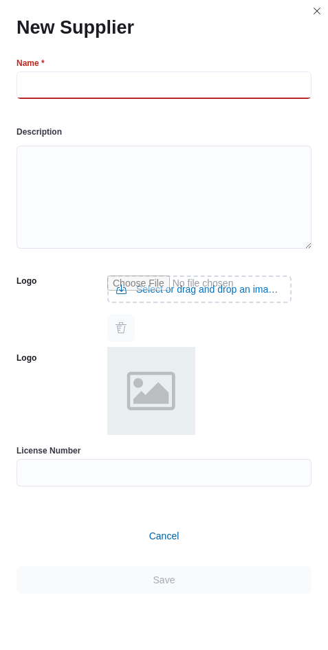
click at [296, 96] on input "text" at bounding box center [163, 84] width 295 height 27
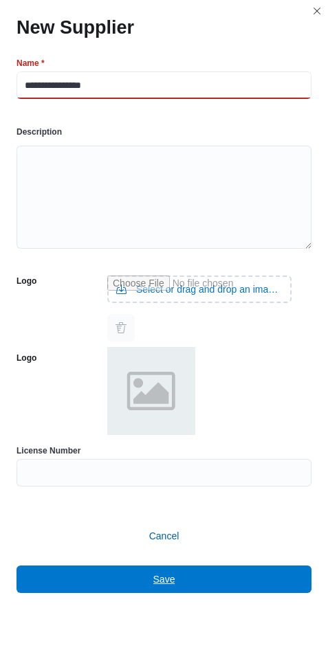
type input "**********"
click at [151, 577] on span "Save" at bounding box center [164, 579] width 278 height 27
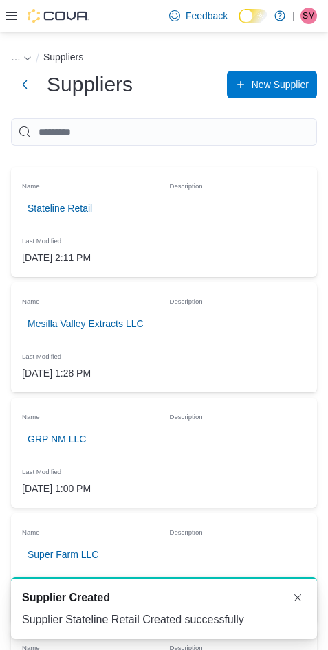
click at [227, 71] on button "New Supplier" at bounding box center [272, 84] width 90 height 27
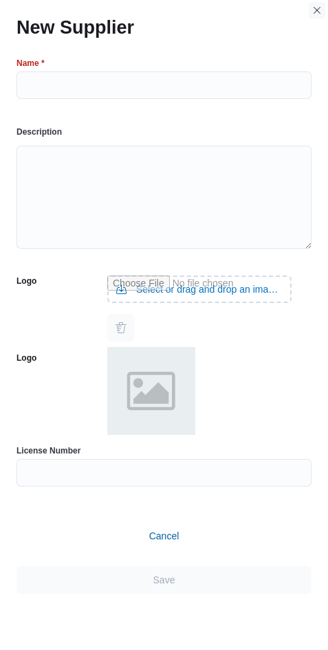
click at [324, 11] on button "Closes this modal window" at bounding box center [317, 10] width 16 height 16
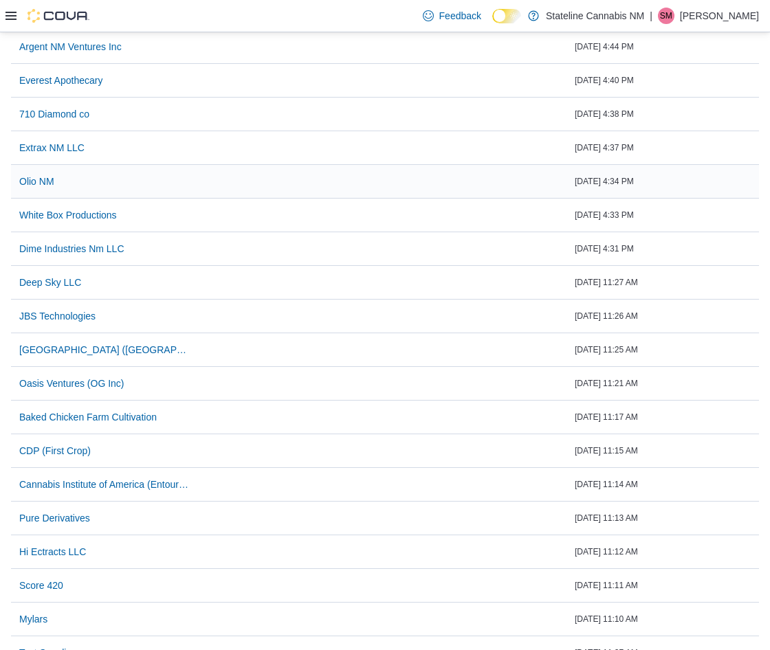
scroll to position [306, 0]
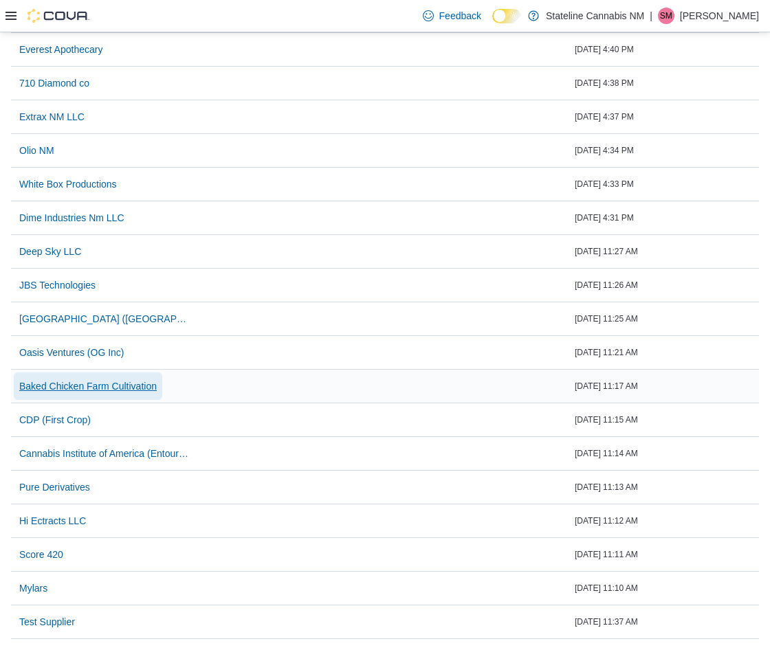
click at [91, 380] on span "Baked Chicken Farm Cultivation" at bounding box center [87, 386] width 137 height 14
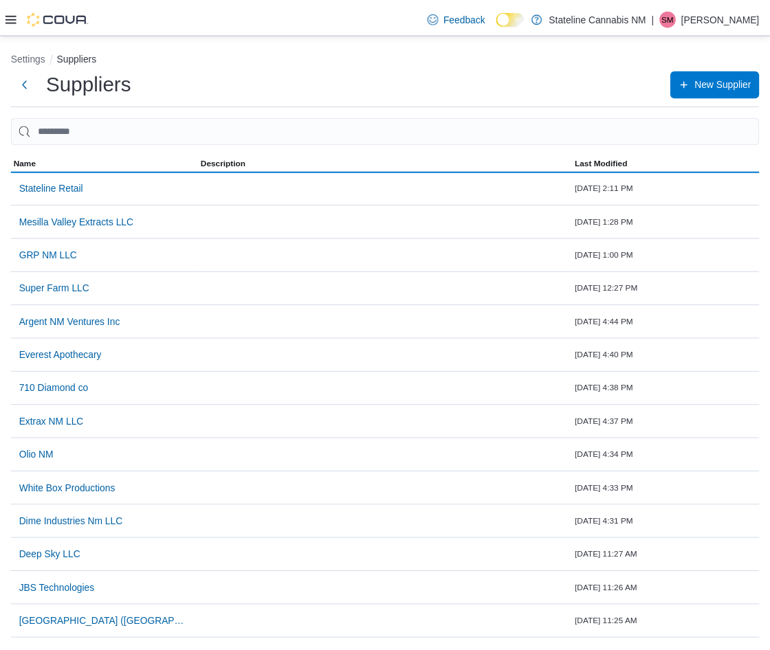
scroll to position [306, 0]
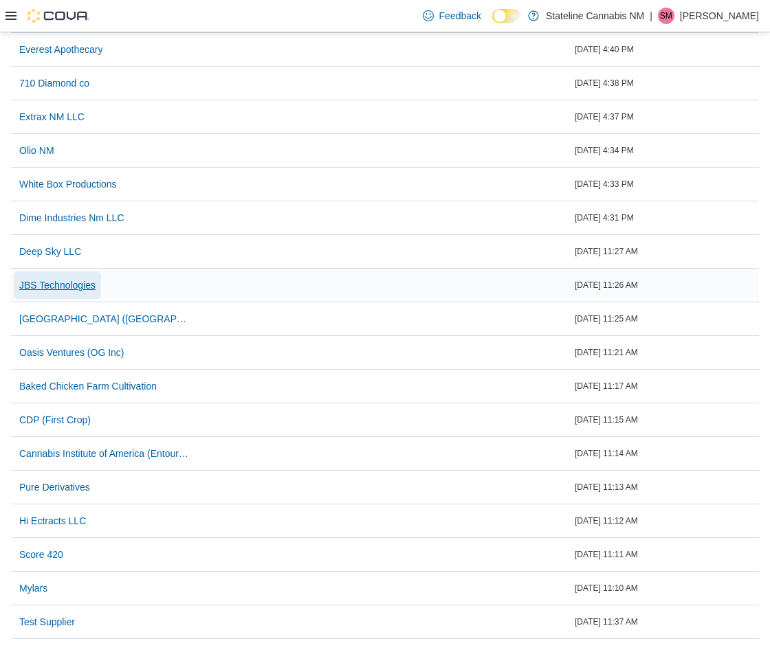
click at [60, 280] on span "JBS Technologies" at bounding box center [57, 285] width 76 height 14
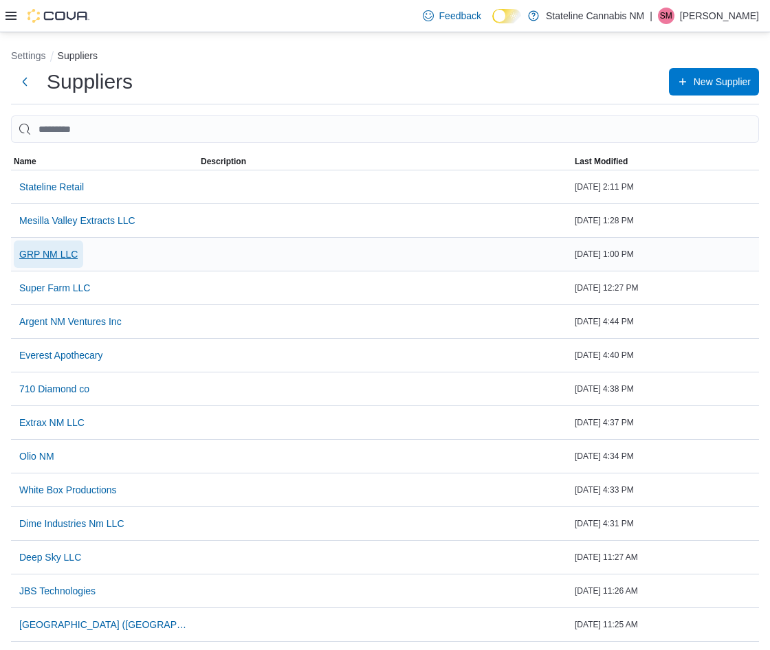
click at [23, 250] on span "GRP NM LLC" at bounding box center [48, 254] width 58 height 14
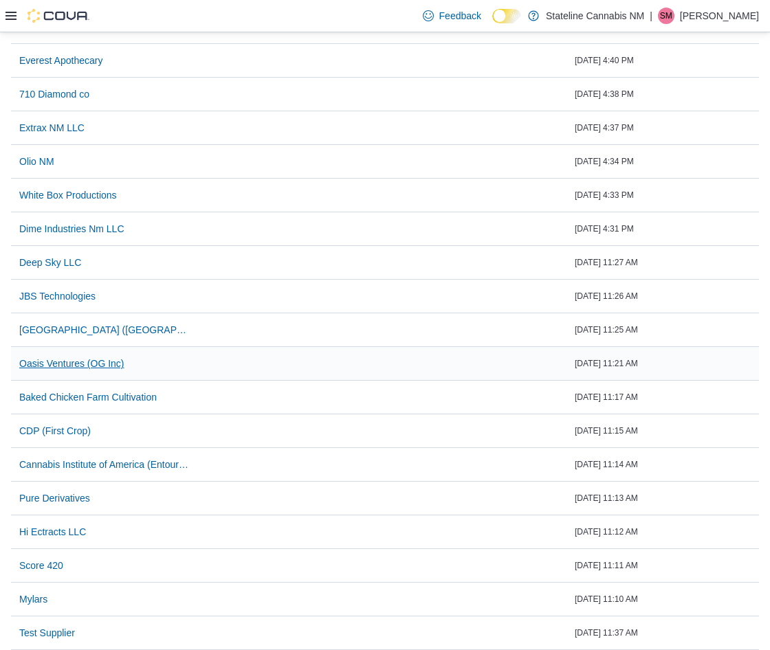
scroll to position [306, 0]
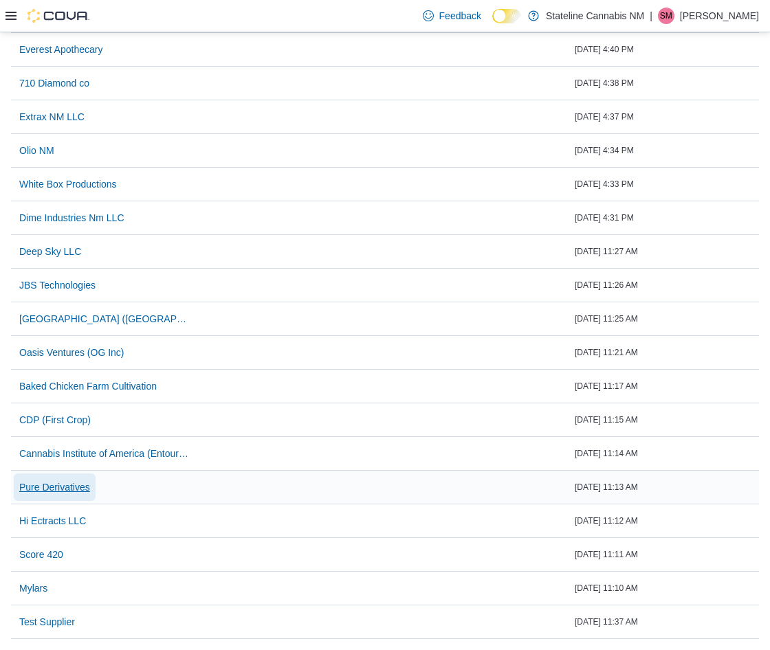
click at [47, 487] on span "Pure Derivatives" at bounding box center [54, 487] width 71 height 14
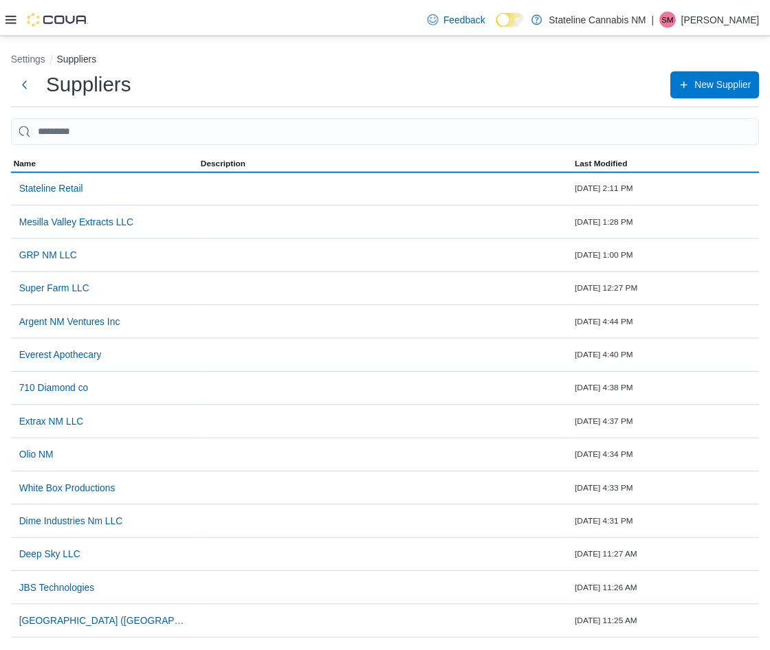
scroll to position [306, 0]
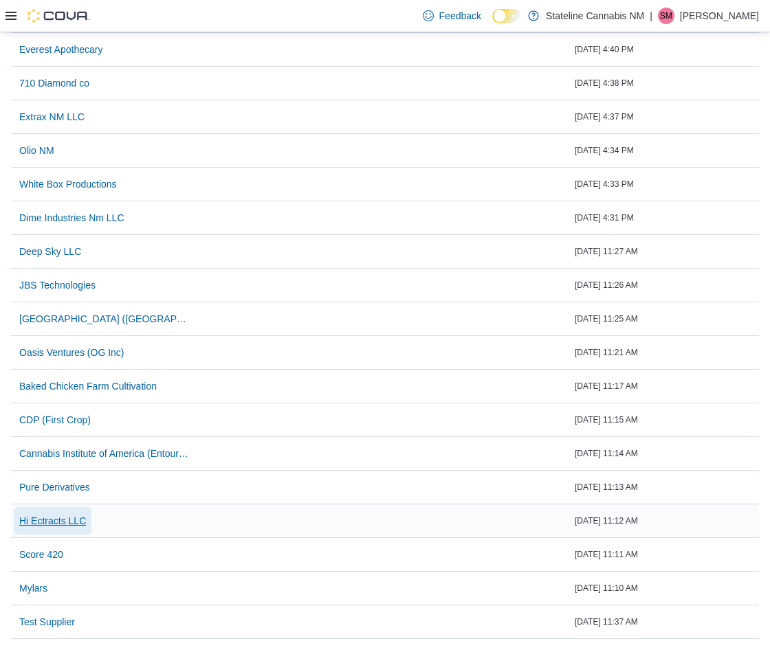
click at [74, 524] on span "Hi Ectracts LLC" at bounding box center [52, 521] width 67 height 14
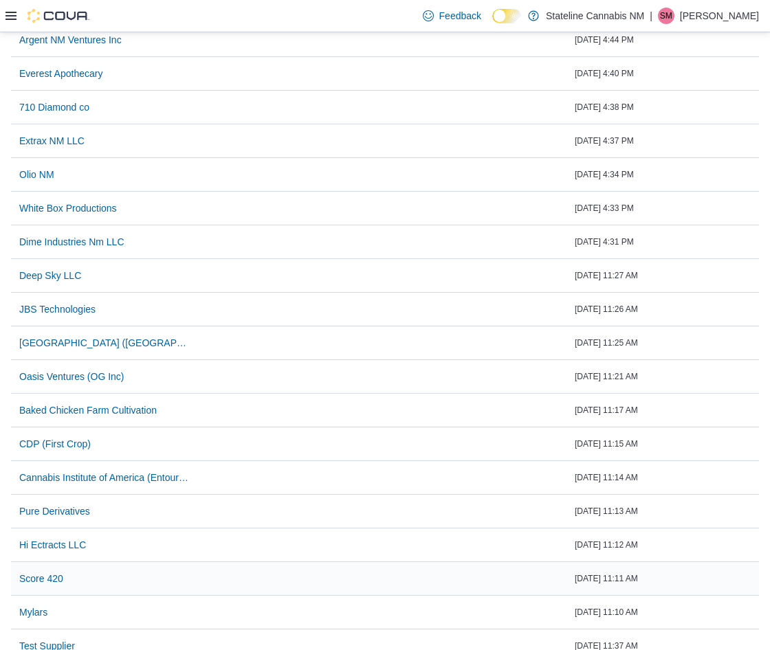
scroll to position [306, 0]
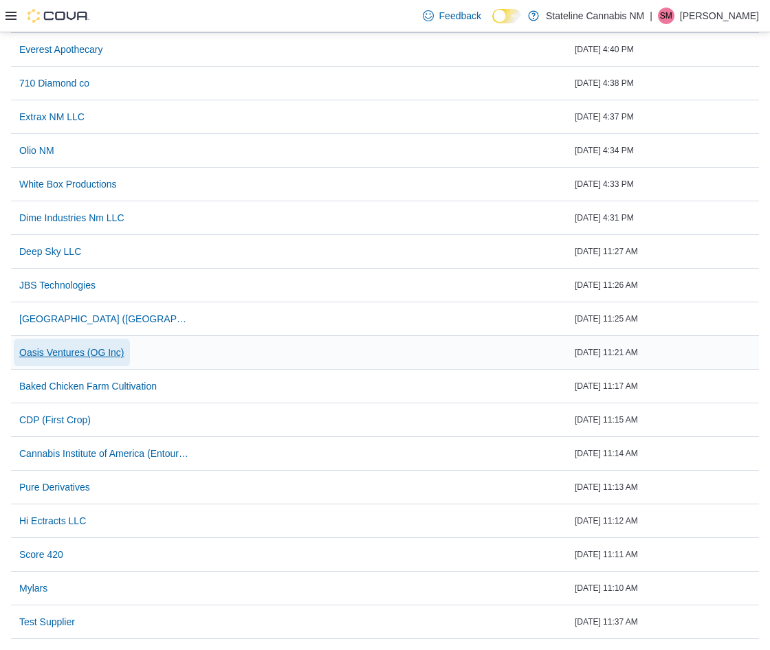
click at [69, 354] on span "Oasis Ventures (OG Inc)" at bounding box center [71, 353] width 105 height 14
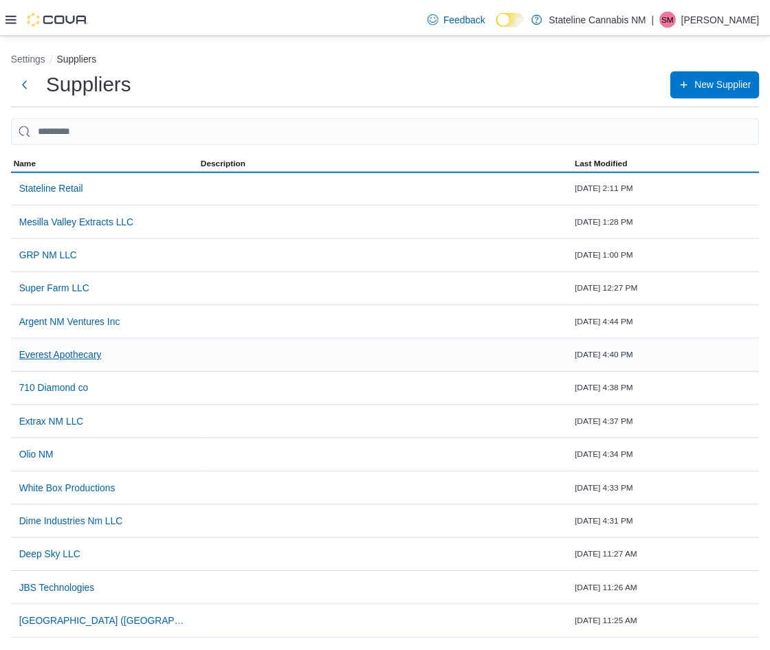
scroll to position [306, 0]
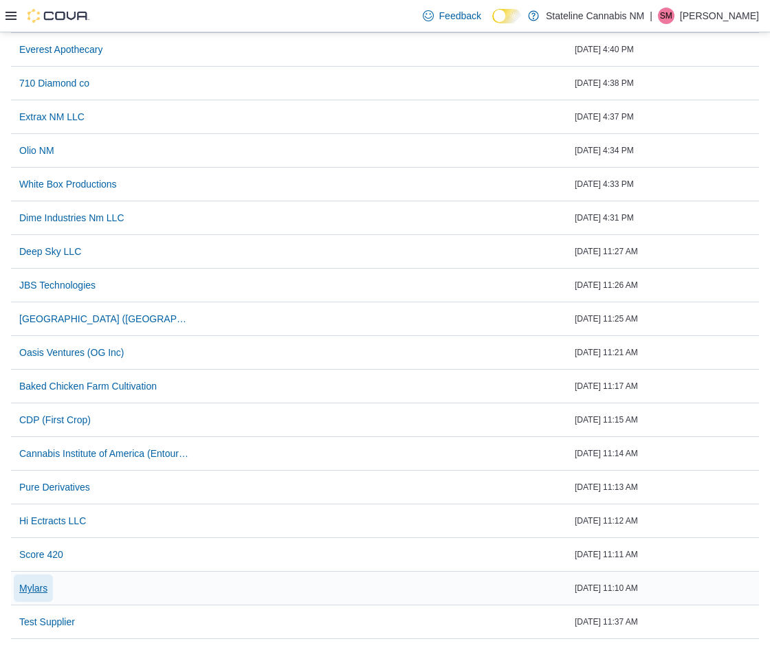
click at [26, 591] on span "Mylars" at bounding box center [33, 589] width 28 height 14
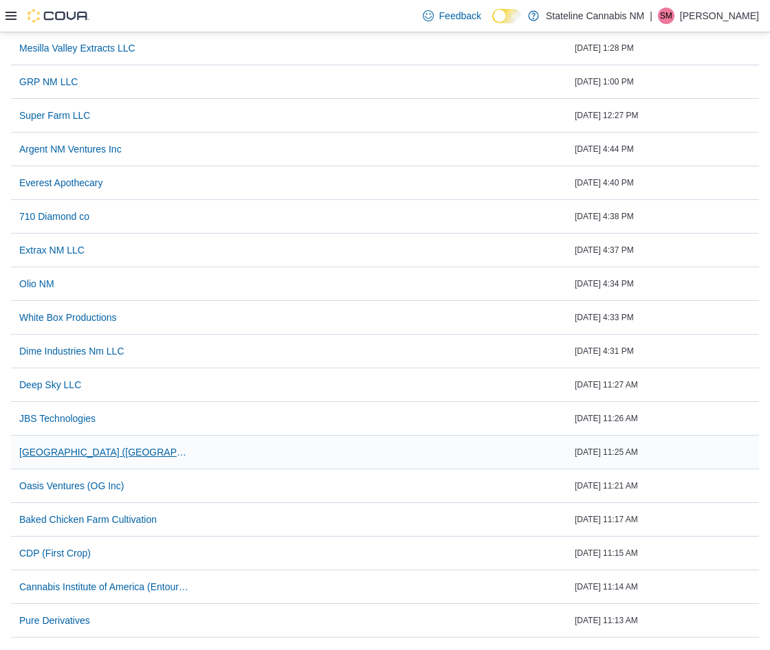
scroll to position [206, 0]
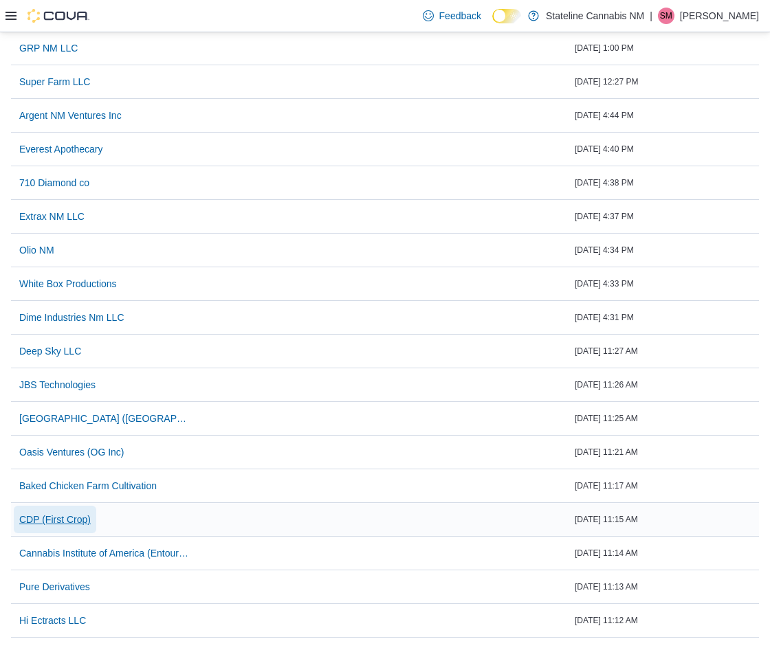
click at [70, 518] on span "CDP (First Crop)" at bounding box center [54, 520] width 71 height 14
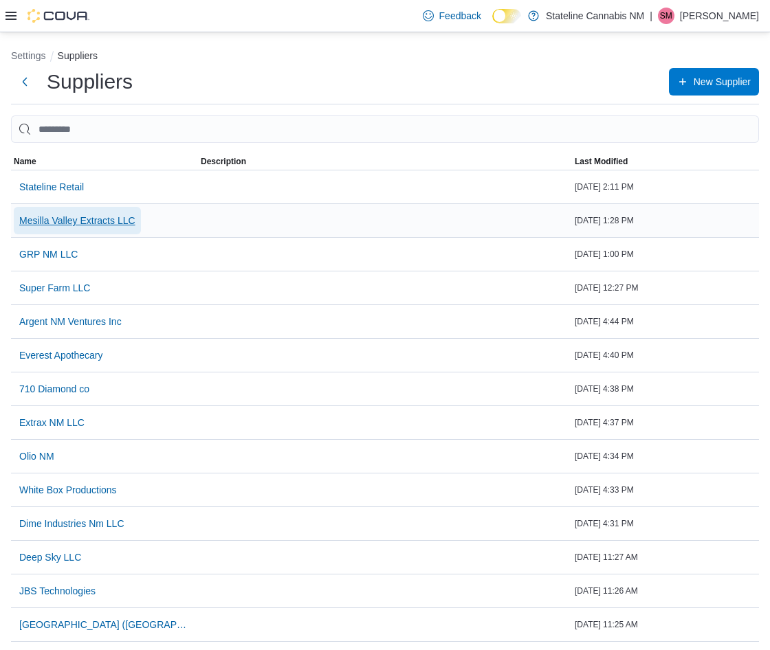
click at [71, 217] on span "Mesilla Valley Extracts LLC" at bounding box center [77, 221] width 116 height 14
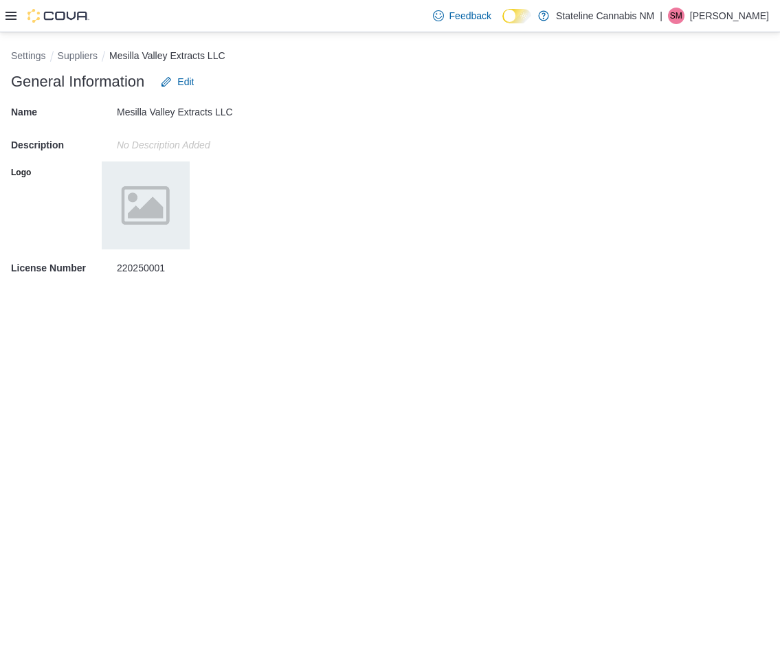
click at [46, 42] on div "Settings Suppliers Mesilla Valley Extracts LLC General Information Edit Name Me…" at bounding box center [390, 172] width 780 height 280
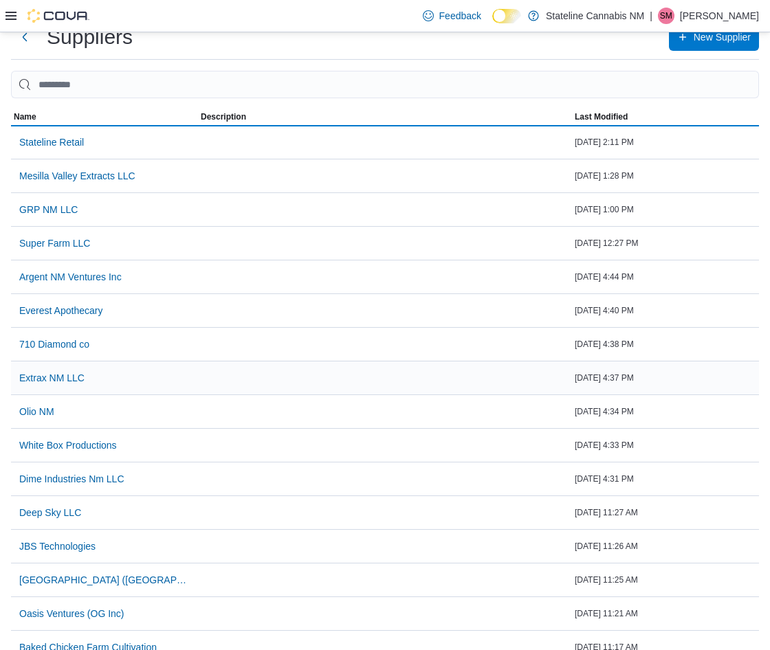
scroll to position [69, 0]
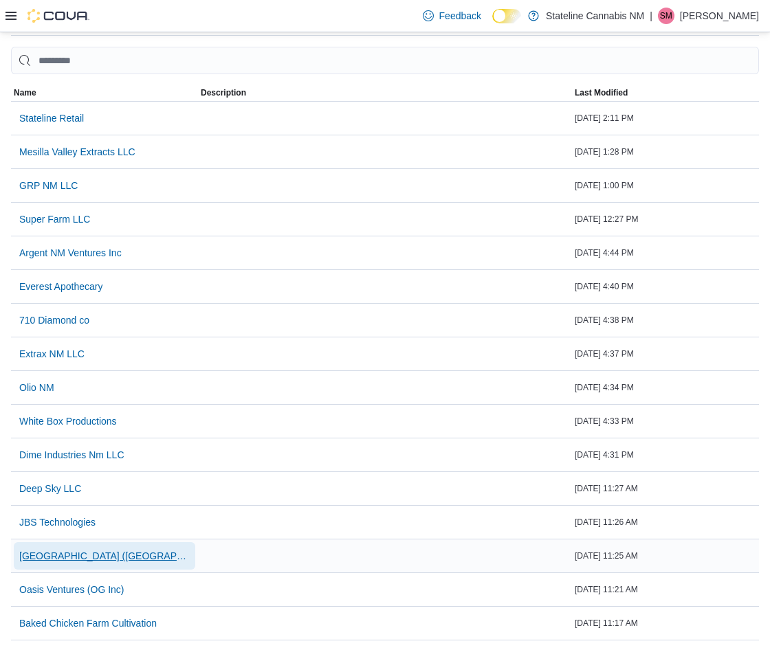
click at [168, 561] on span "[GEOGRAPHIC_DATA] ([GEOGRAPHIC_DATA])" at bounding box center [104, 556] width 170 height 14
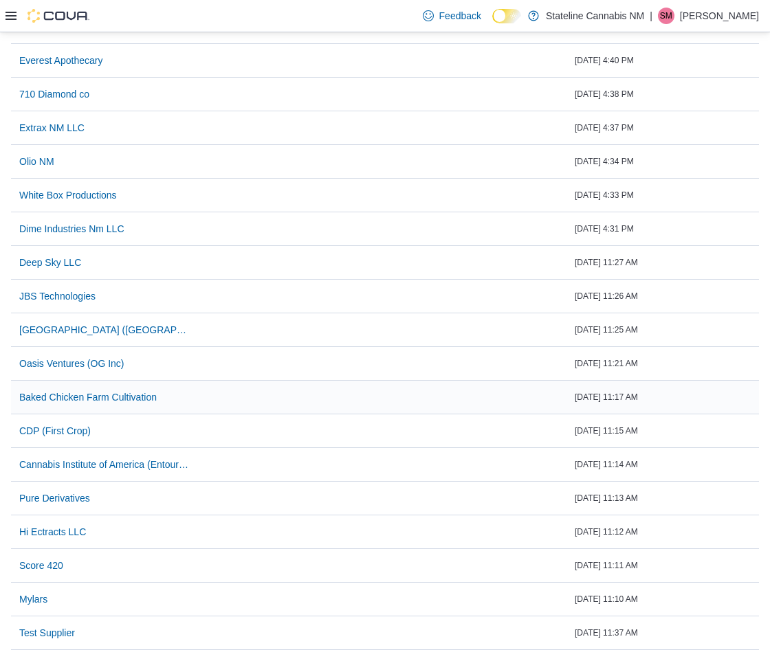
scroll to position [306, 0]
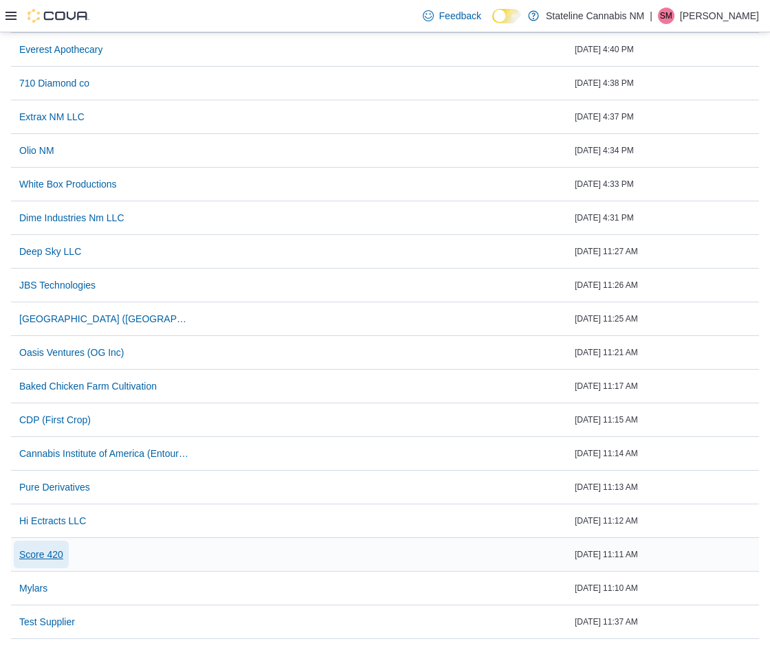
click at [59, 548] on span "Score 420" at bounding box center [41, 555] width 44 height 14
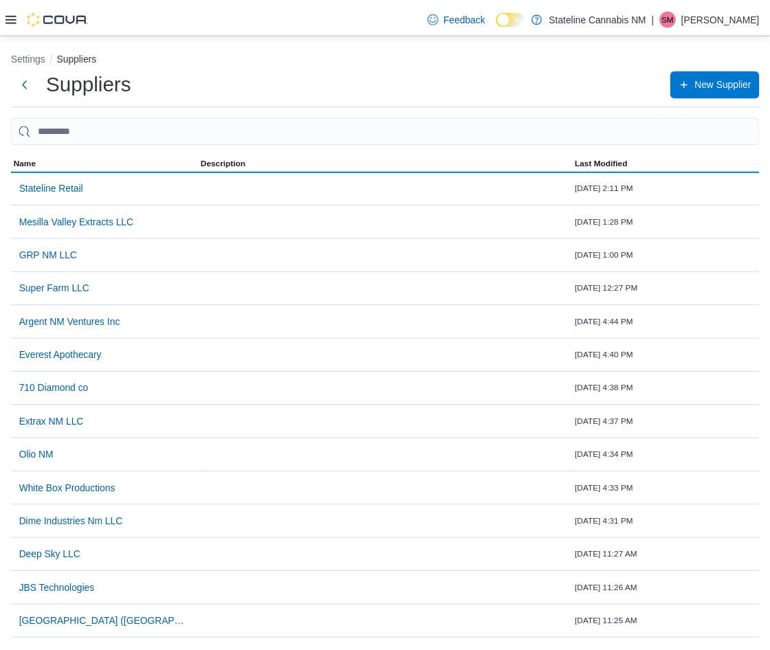
scroll to position [306, 0]
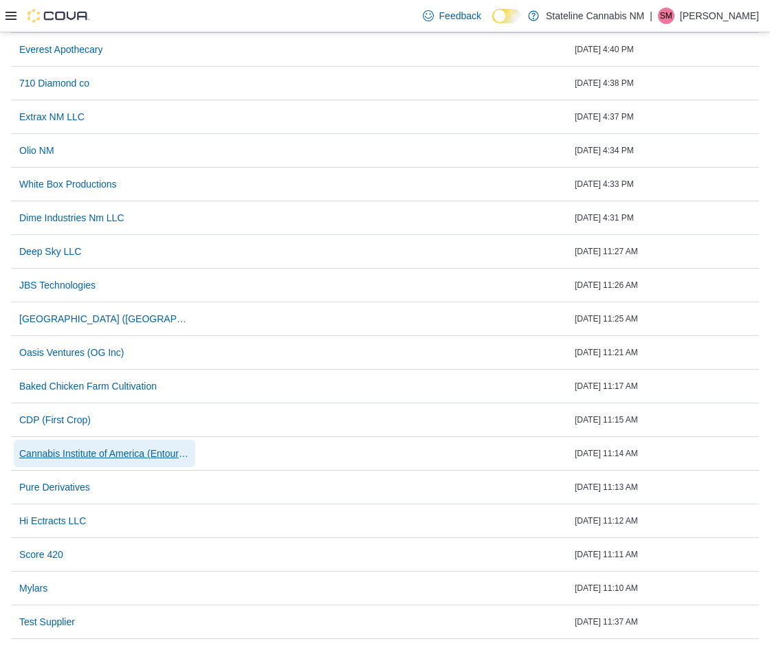
click at [129, 450] on span "Cannabis Institute of America (Entourage)" at bounding box center [104, 454] width 170 height 14
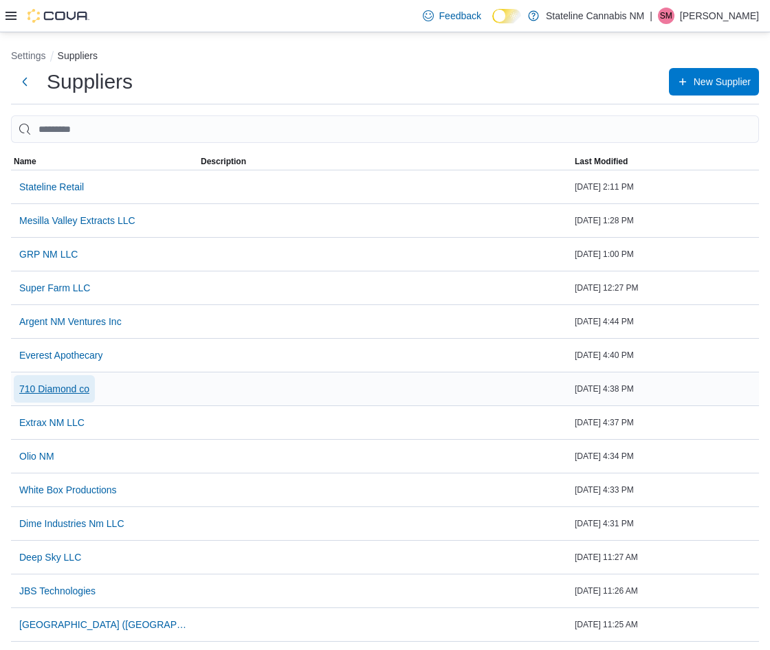
click at [71, 386] on span "710 Diamond co" at bounding box center [54, 389] width 70 height 14
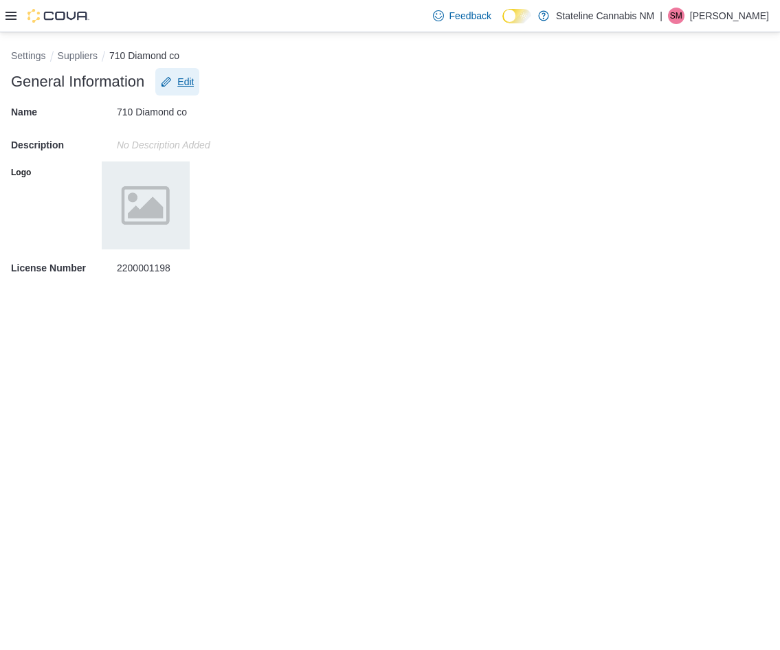
click at [180, 85] on span "Edit" at bounding box center [185, 82] width 16 height 14
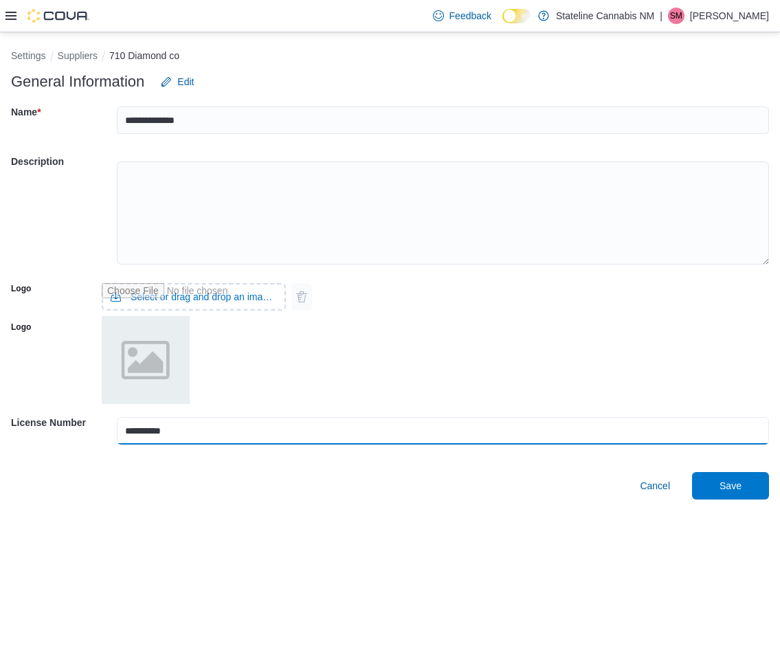
click at [148, 432] on input "**********" at bounding box center [443, 430] width 652 height 27
type input "*********"
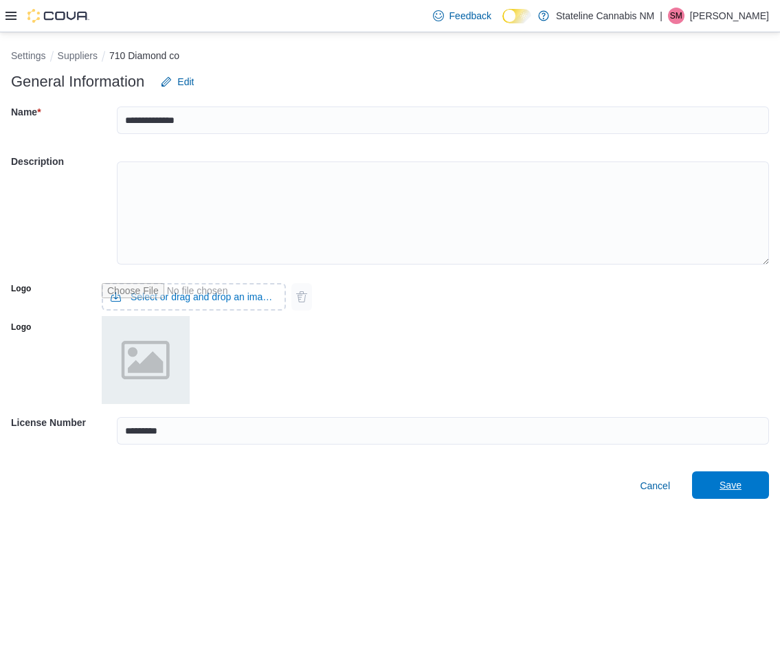
click at [327, 485] on span "Save" at bounding box center [730, 485] width 60 height 27
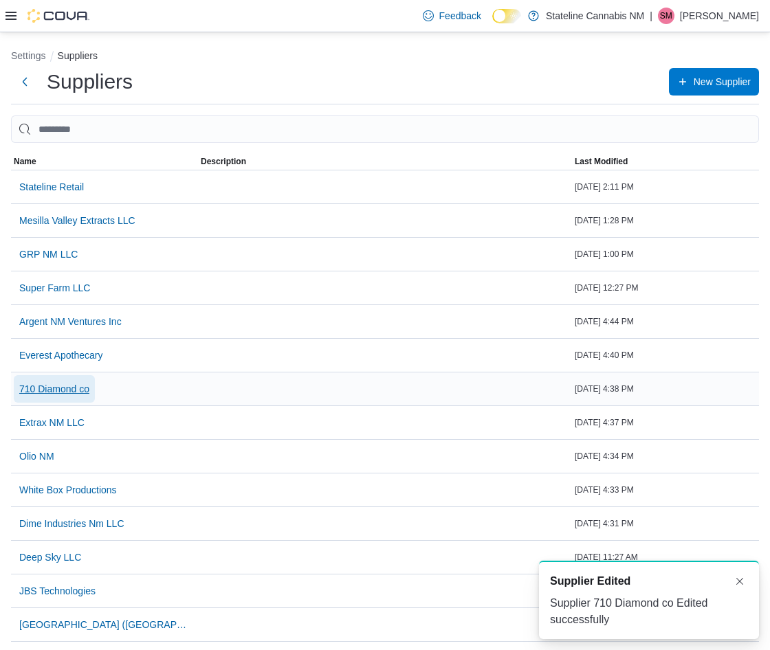
click at [60, 383] on span "710 Diamond co" at bounding box center [54, 389] width 70 height 14
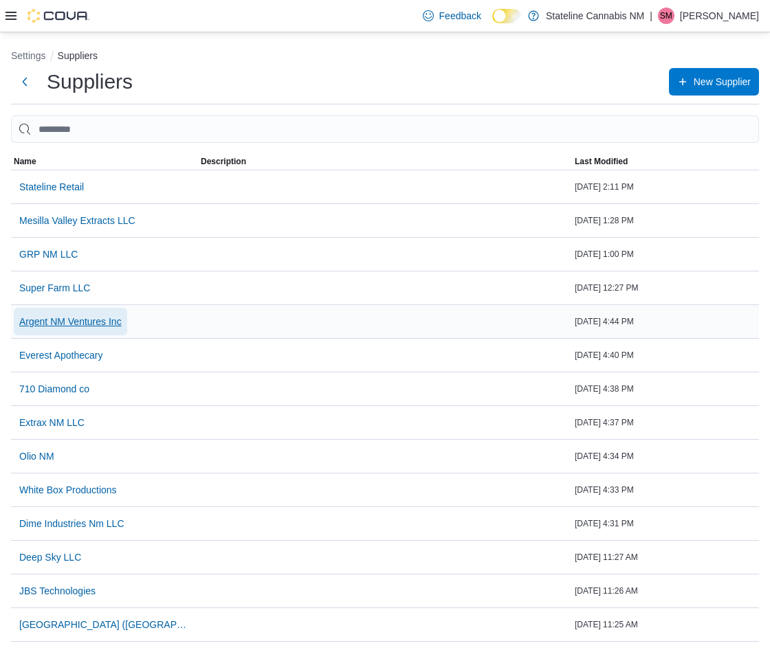
click at [120, 324] on span "Argent NM Ventures Inc" at bounding box center [70, 322] width 102 height 14
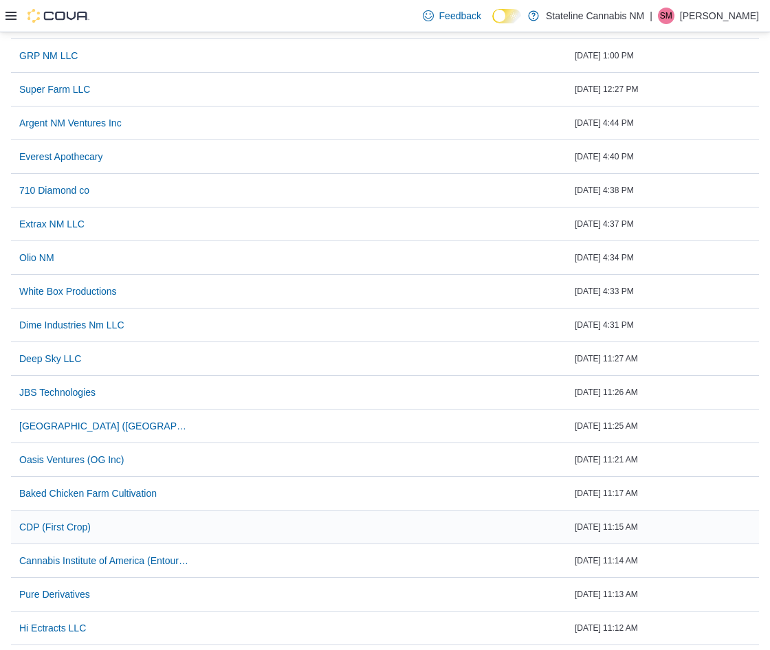
scroll to position [168, 0]
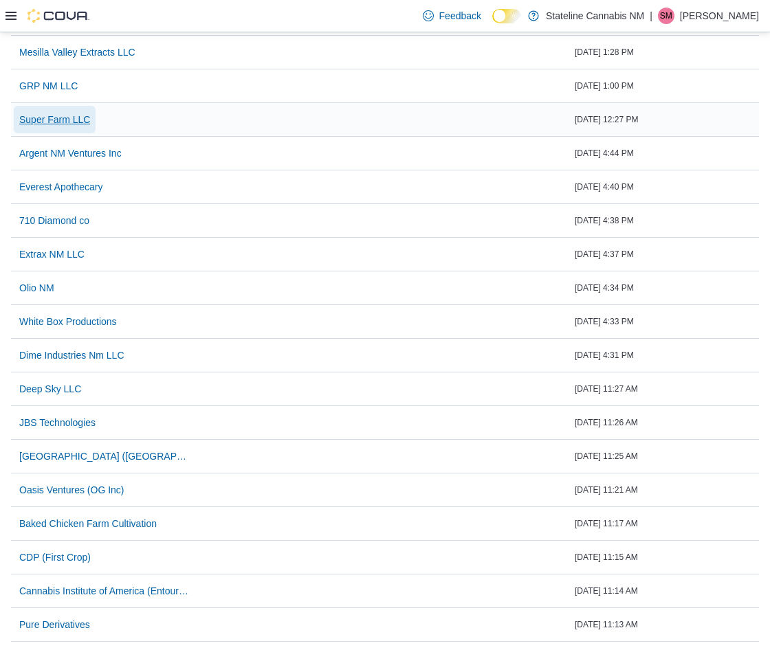
click at [63, 126] on span "Super Farm LLC" at bounding box center [54, 120] width 71 height 14
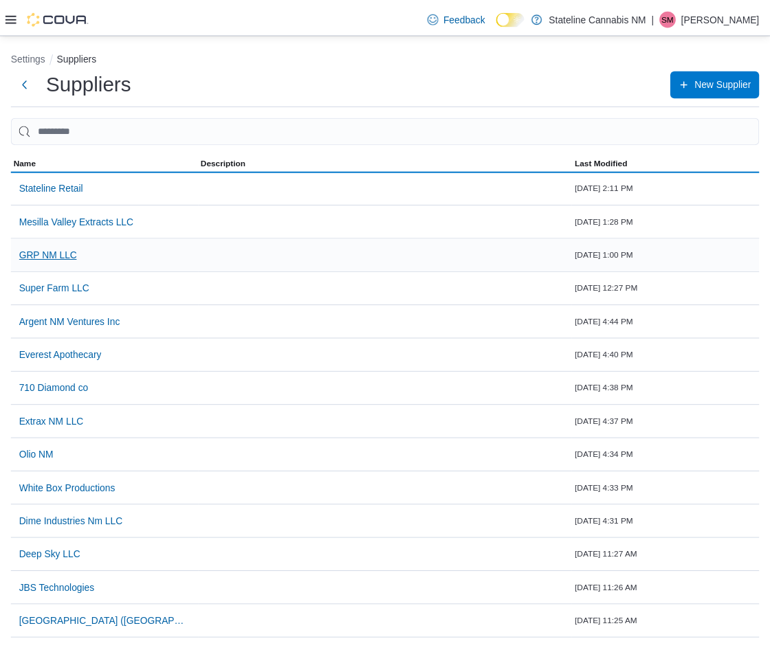
scroll to position [168, 0]
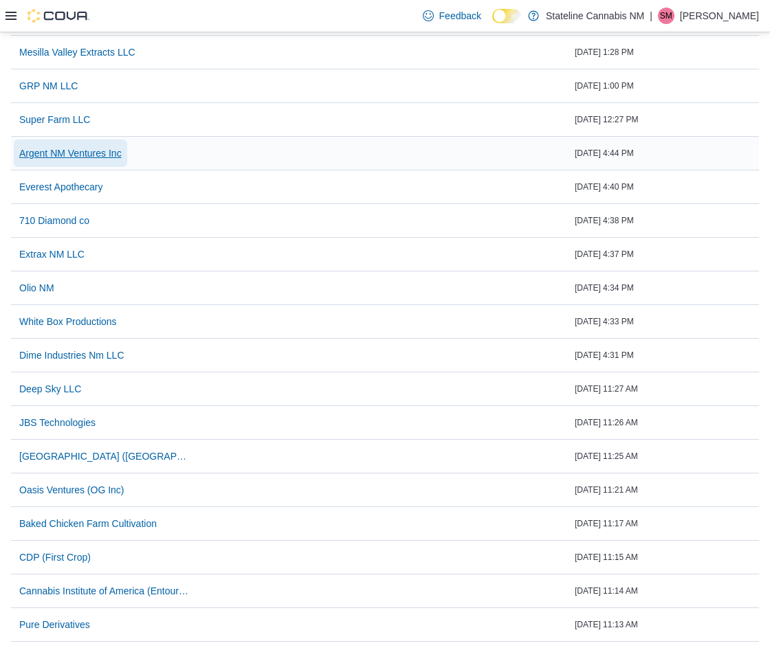
click at [38, 150] on span "Argent NM Ventures Inc" at bounding box center [70, 153] width 102 height 14
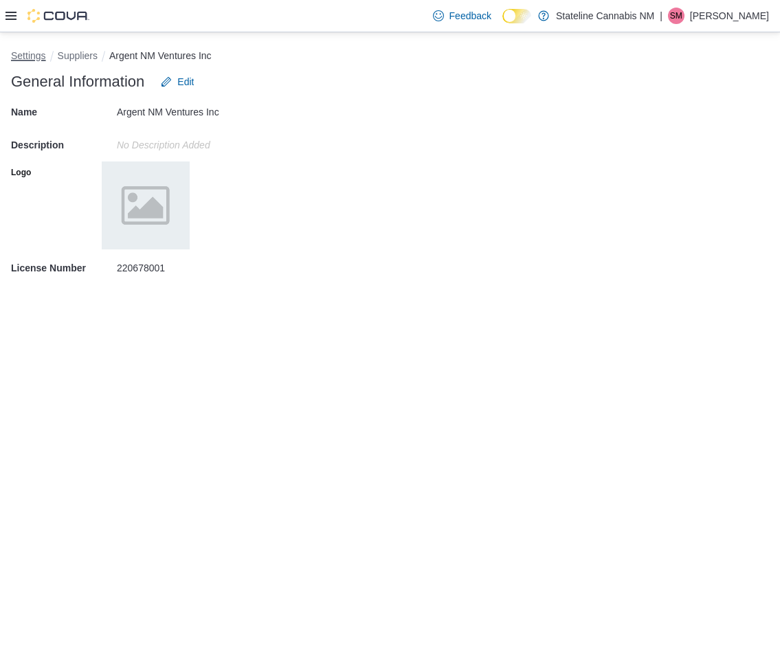
click at [19, 61] on button "Settings" at bounding box center [28, 55] width 35 height 11
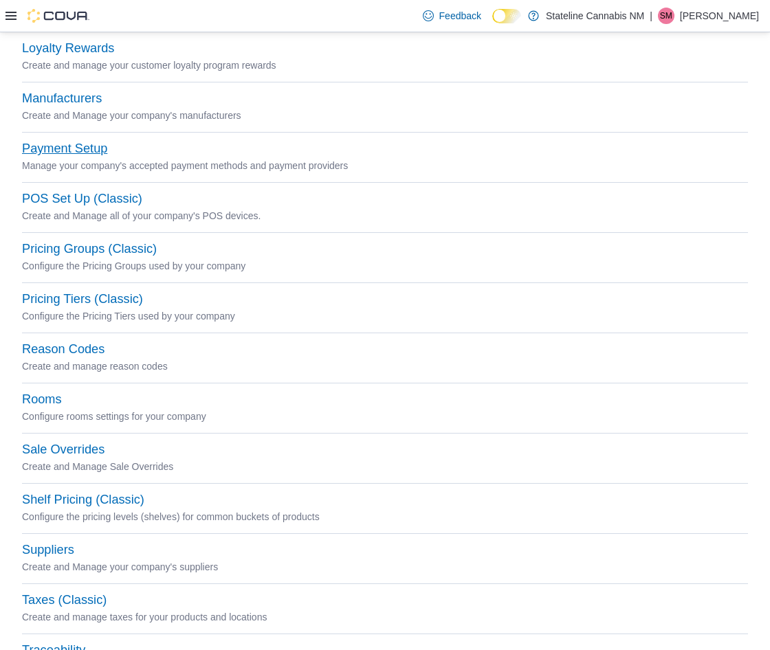
scroll to position [477, 0]
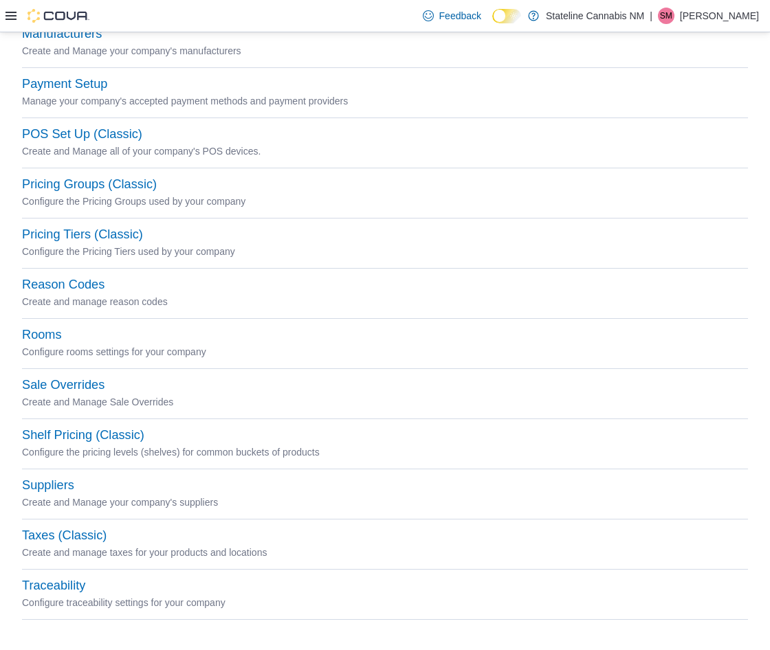
click at [12, 16] on icon at bounding box center [10, 16] width 11 height 8
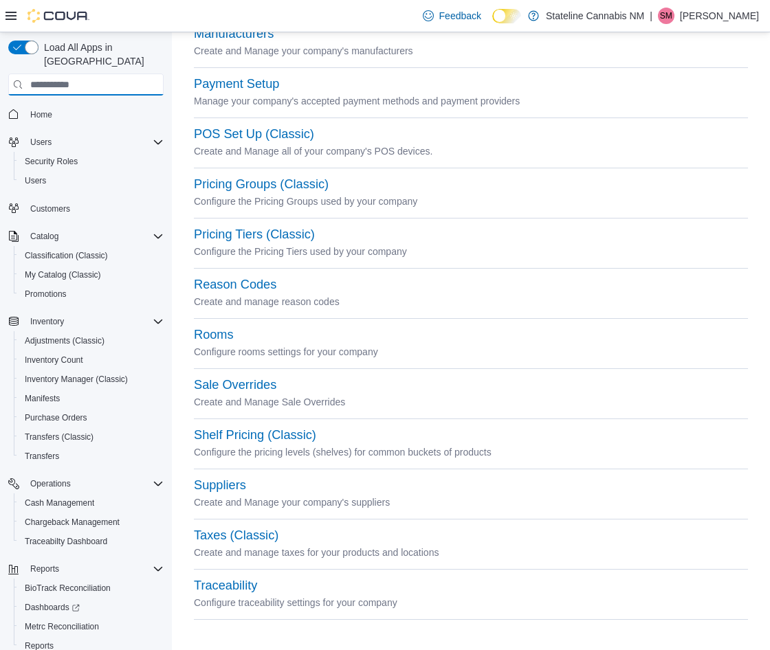
click at [52, 74] on input "search" at bounding box center [85, 85] width 155 height 22
type input "*"
click at [88, 517] on span "Chargeback Management" at bounding box center [72, 522] width 95 height 11
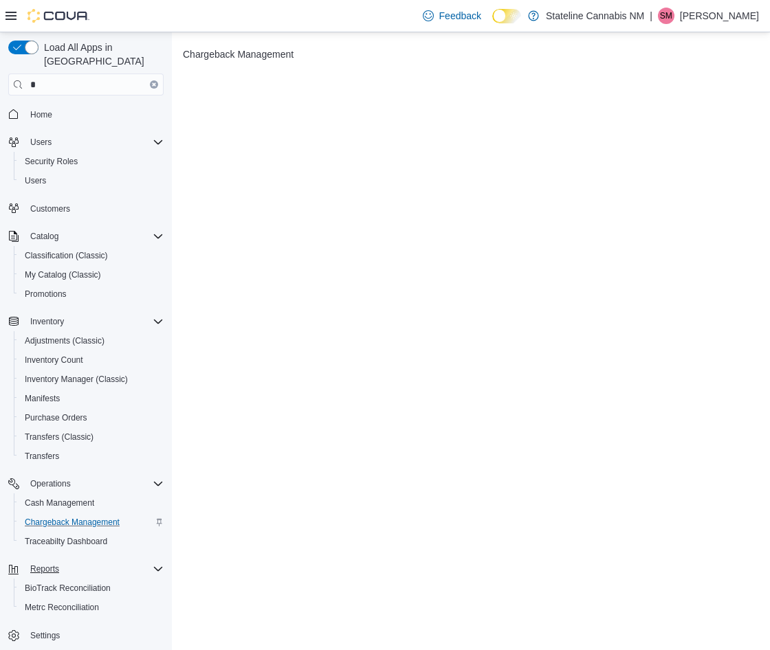
click at [74, 561] on div "Reports" at bounding box center [94, 569] width 139 height 16
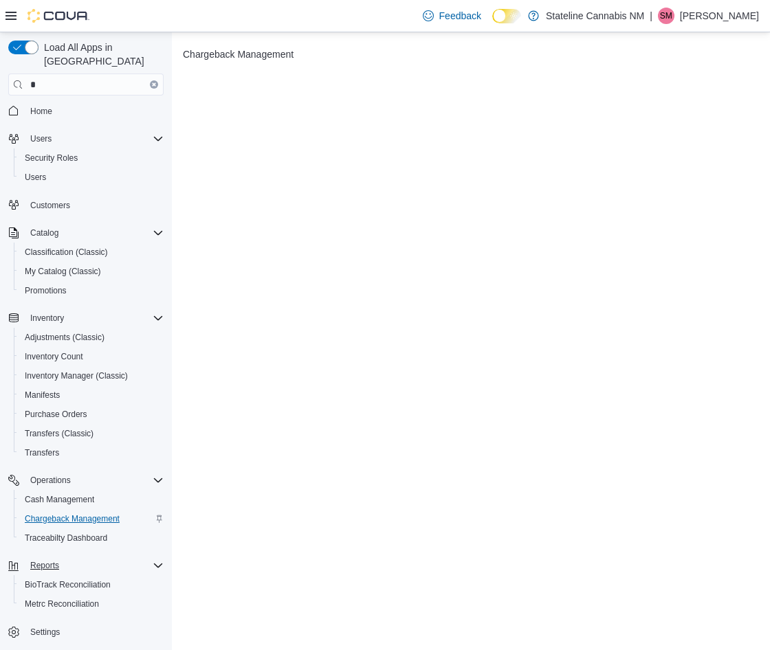
scroll to position [4, 0]
